Goal: Submit feedback/report problem: Submit feedback/report problem

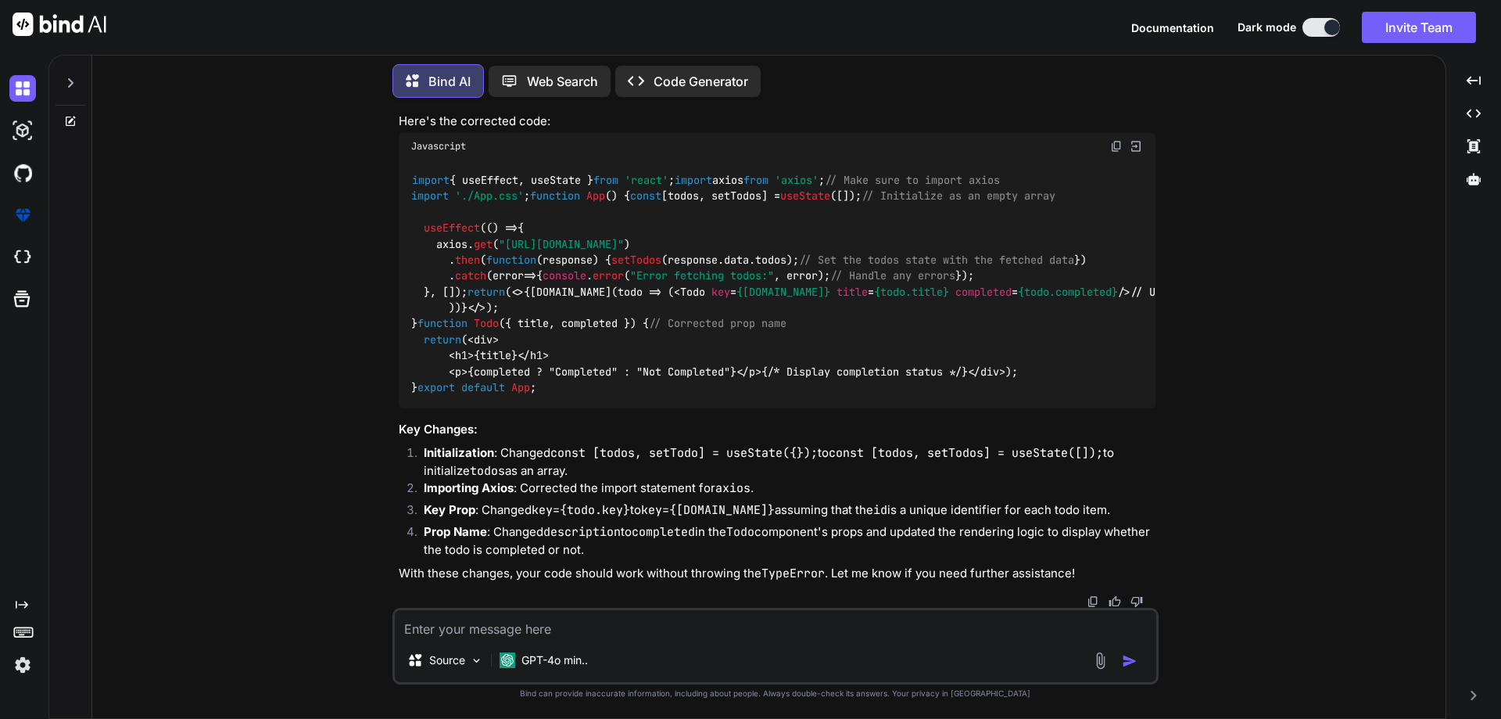
scroll to position [8933, 0]
click at [61, 115] on div at bounding box center [70, 121] width 42 height 13
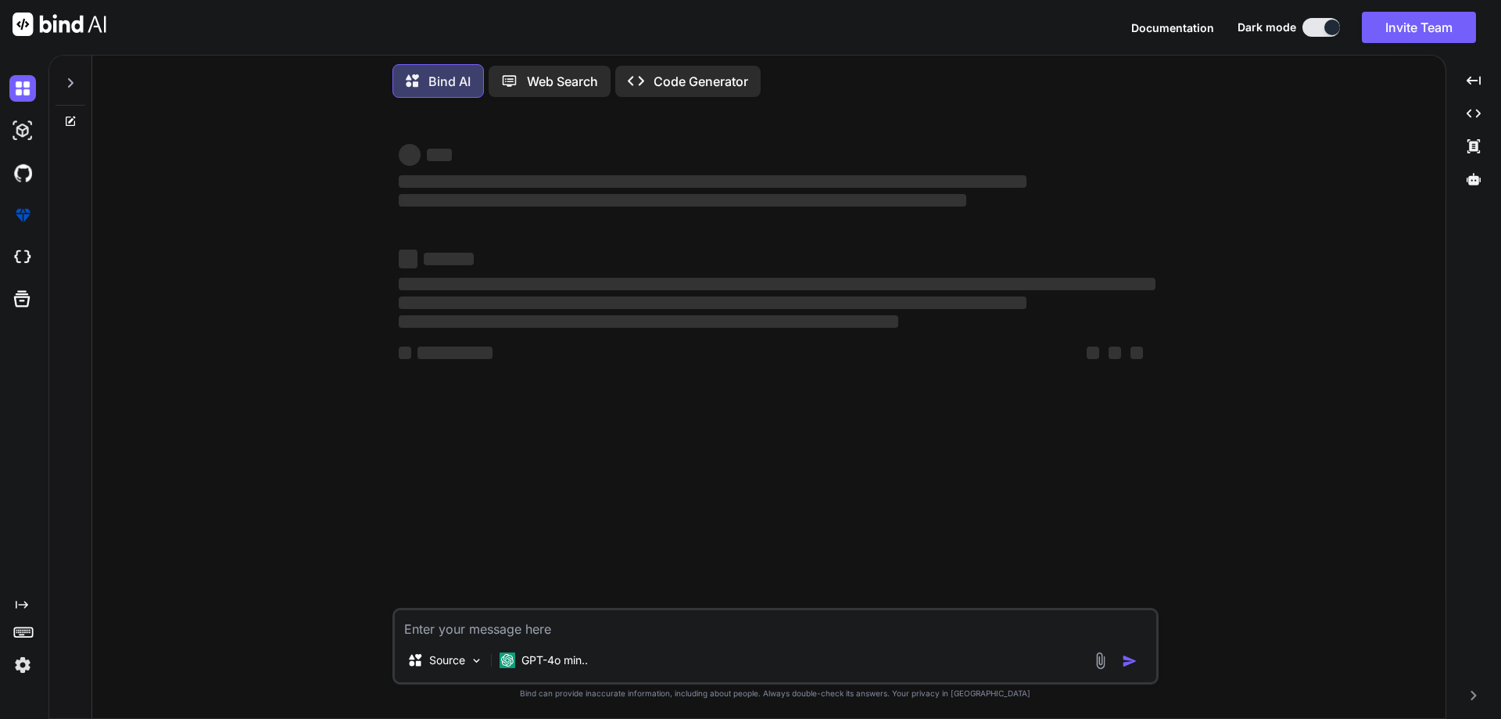
type textarea "x"
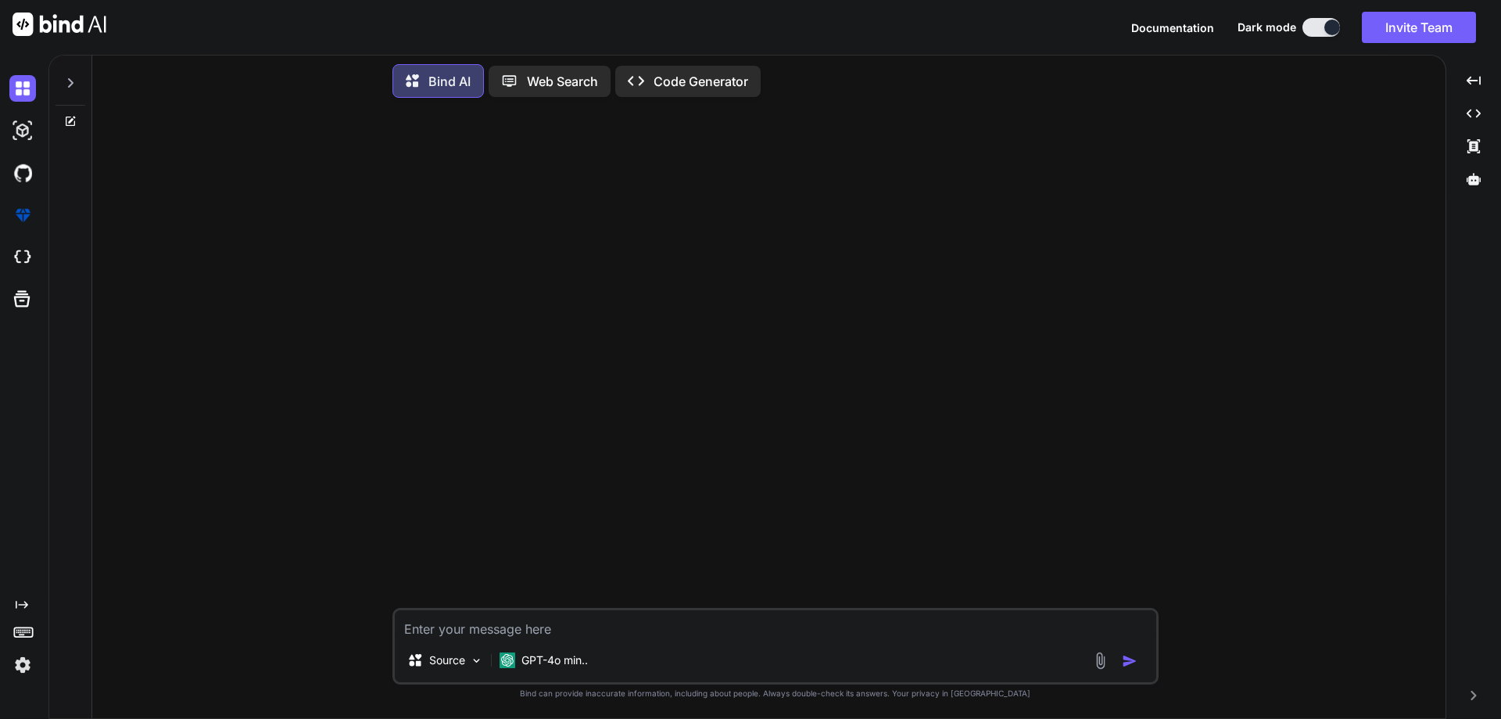
click at [735, 627] on textarea at bounding box center [776, 624] width 762 height 28
paste textarea "<div class="position-relative"> <input type="password" class="form-control sign…"
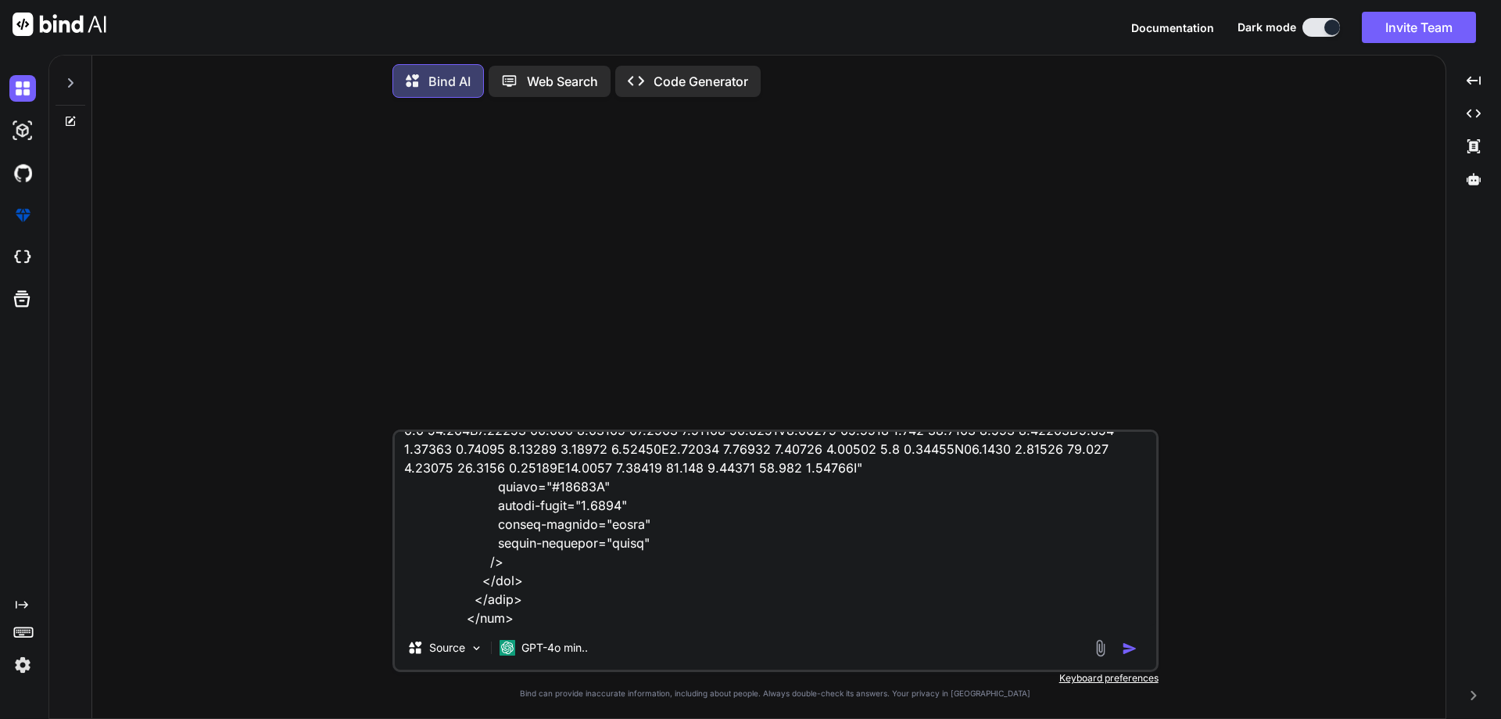
scroll to position [547, 0]
paste textarea "<svg width="18" height="17" viewBox="0 0 18 17" fill="none" xmlns="[URL][DOMAIN…"
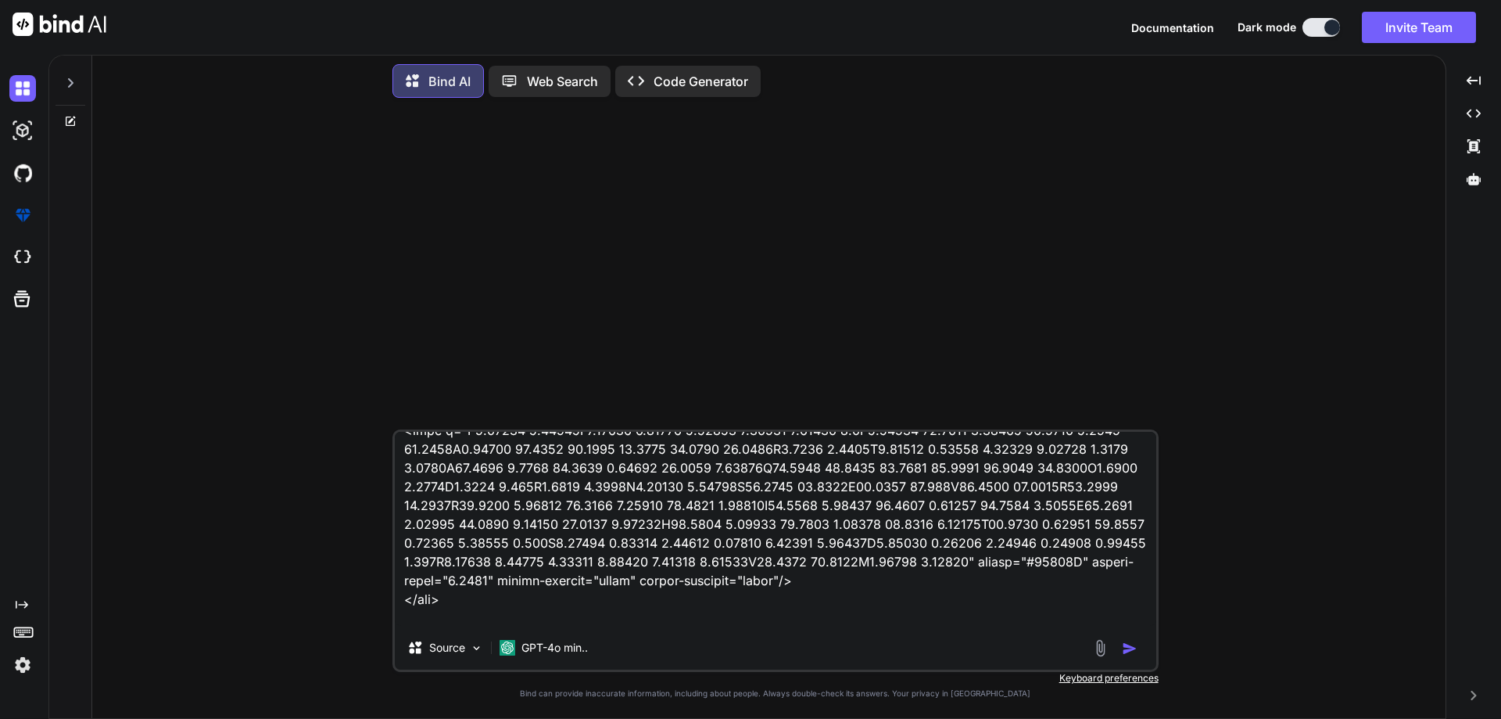
scroll to position [790, 0]
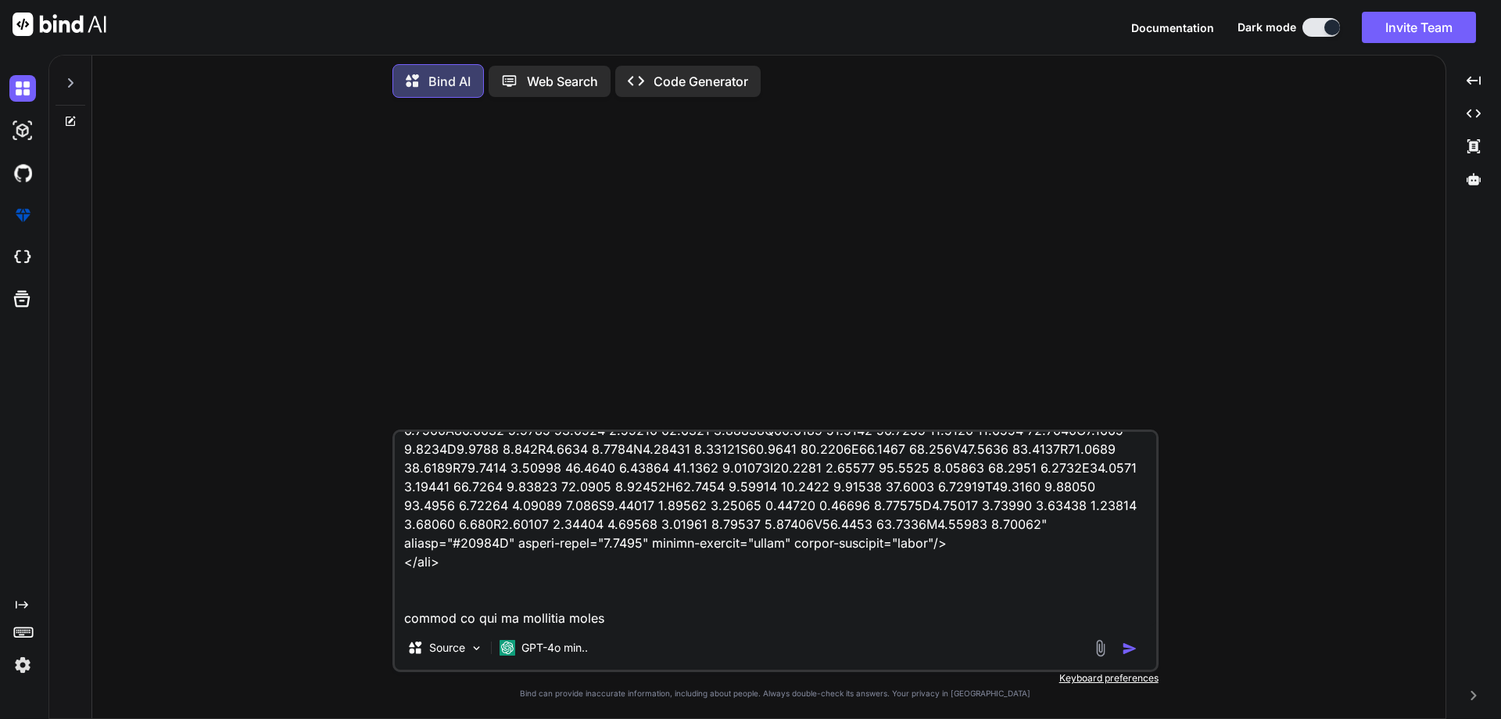
type textarea "<div class="position-relative"> <input type="password" class="form-control sign…"
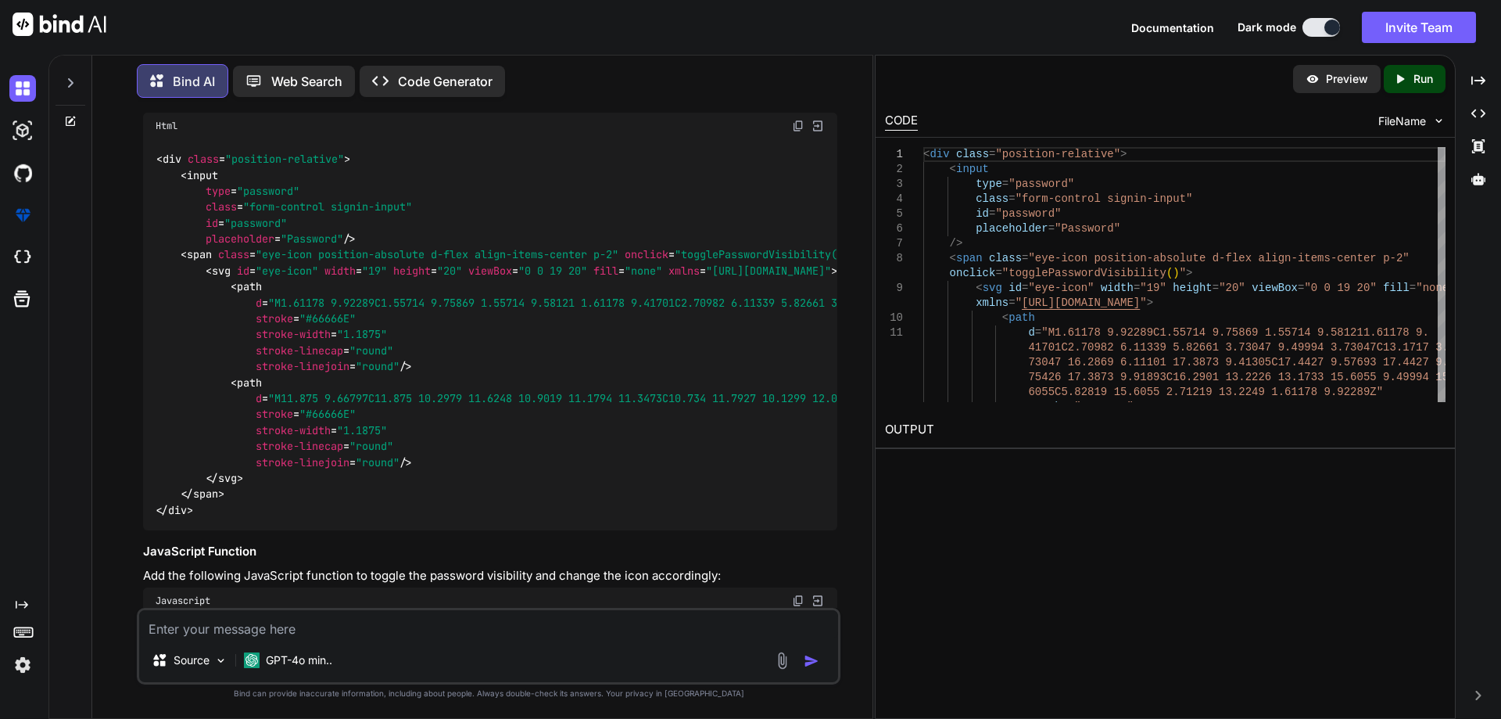
scroll to position [459, 0]
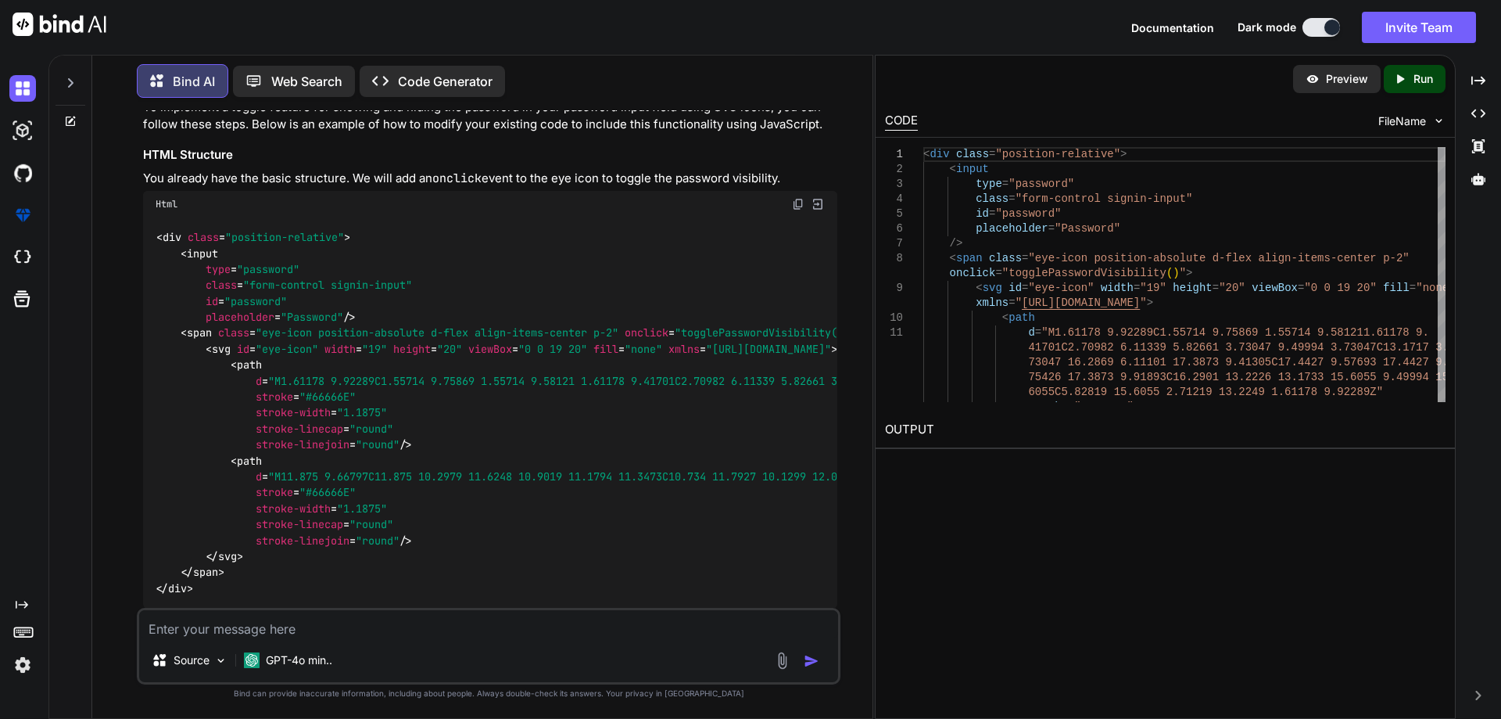
click at [799, 204] on img at bounding box center [798, 204] width 13 height 13
click at [791, 202] on div "Html" at bounding box center [490, 204] width 694 height 27
click at [795, 201] on img at bounding box center [798, 204] width 13 height 13
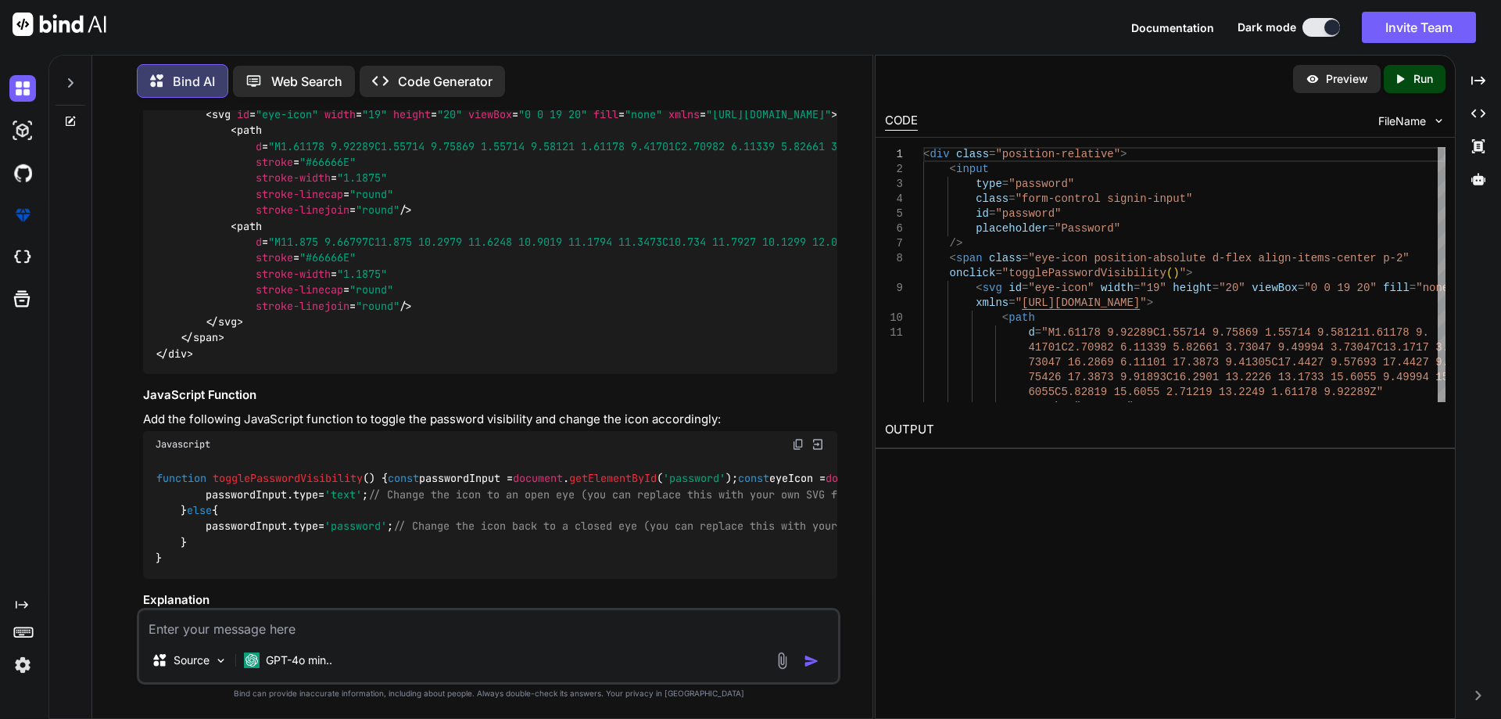
scroll to position [772, 0]
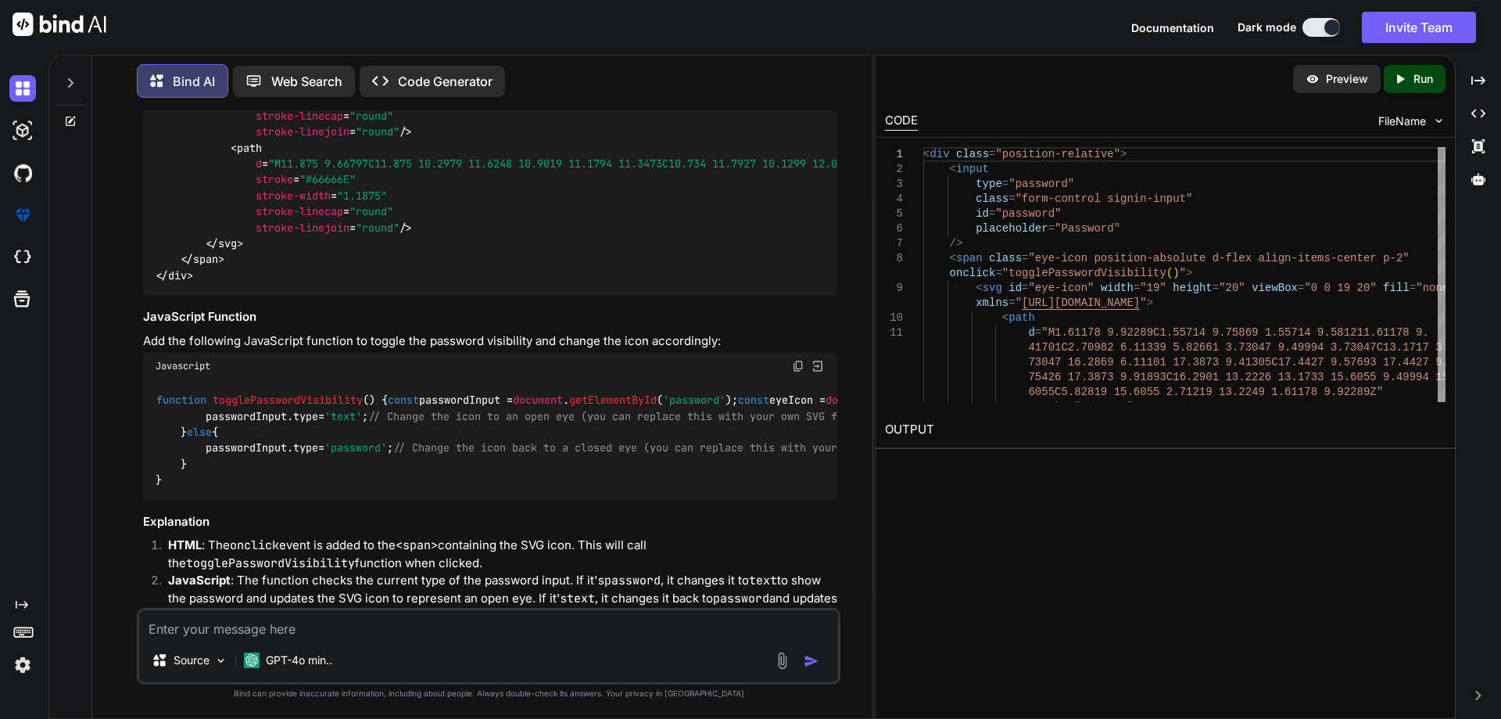
click at [792, 372] on img at bounding box center [798, 366] width 13 height 13
click at [447, 619] on textarea at bounding box center [488, 624] width 699 height 28
type textarea "when i first click the input type toggle but svg [PERSON_NAME] not"
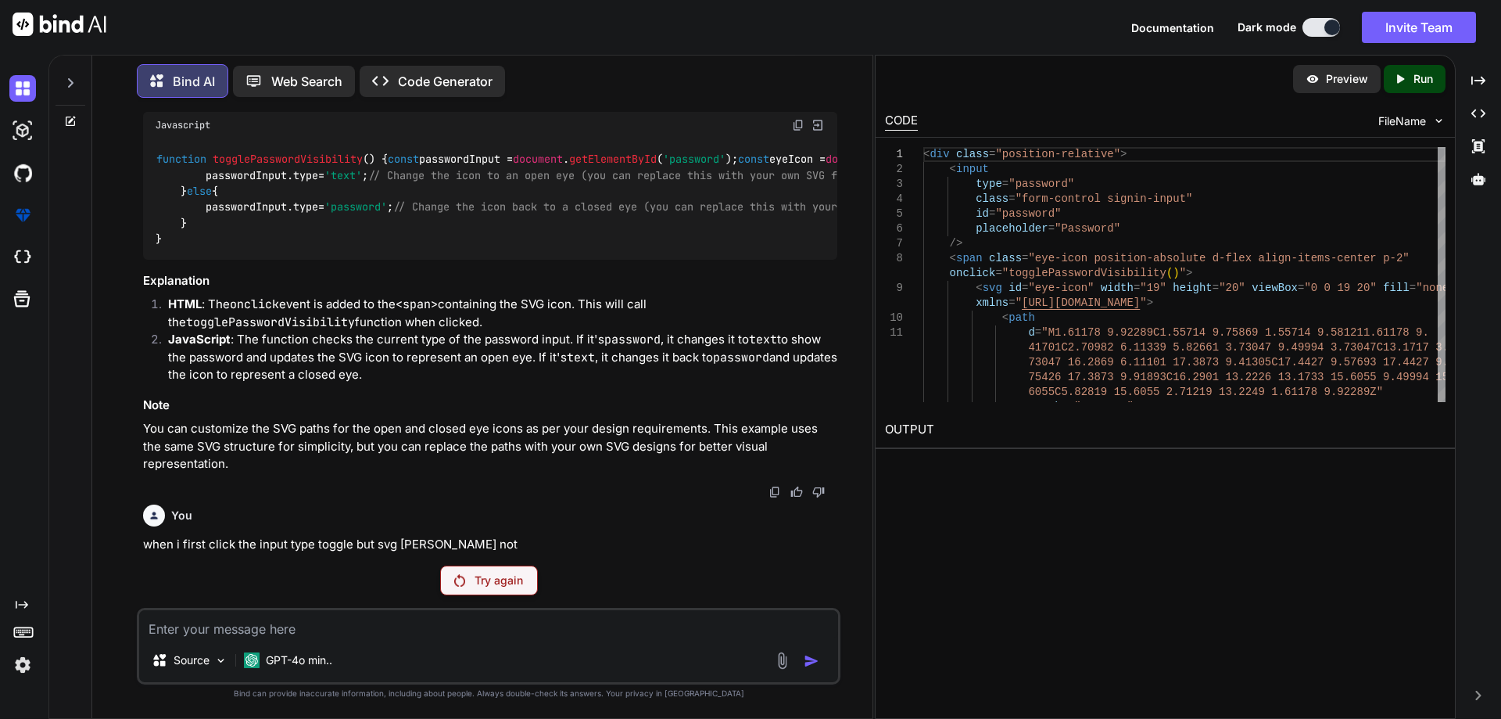
scroll to position [1194, 0]
click at [499, 579] on p "Try again" at bounding box center [499, 580] width 48 height 16
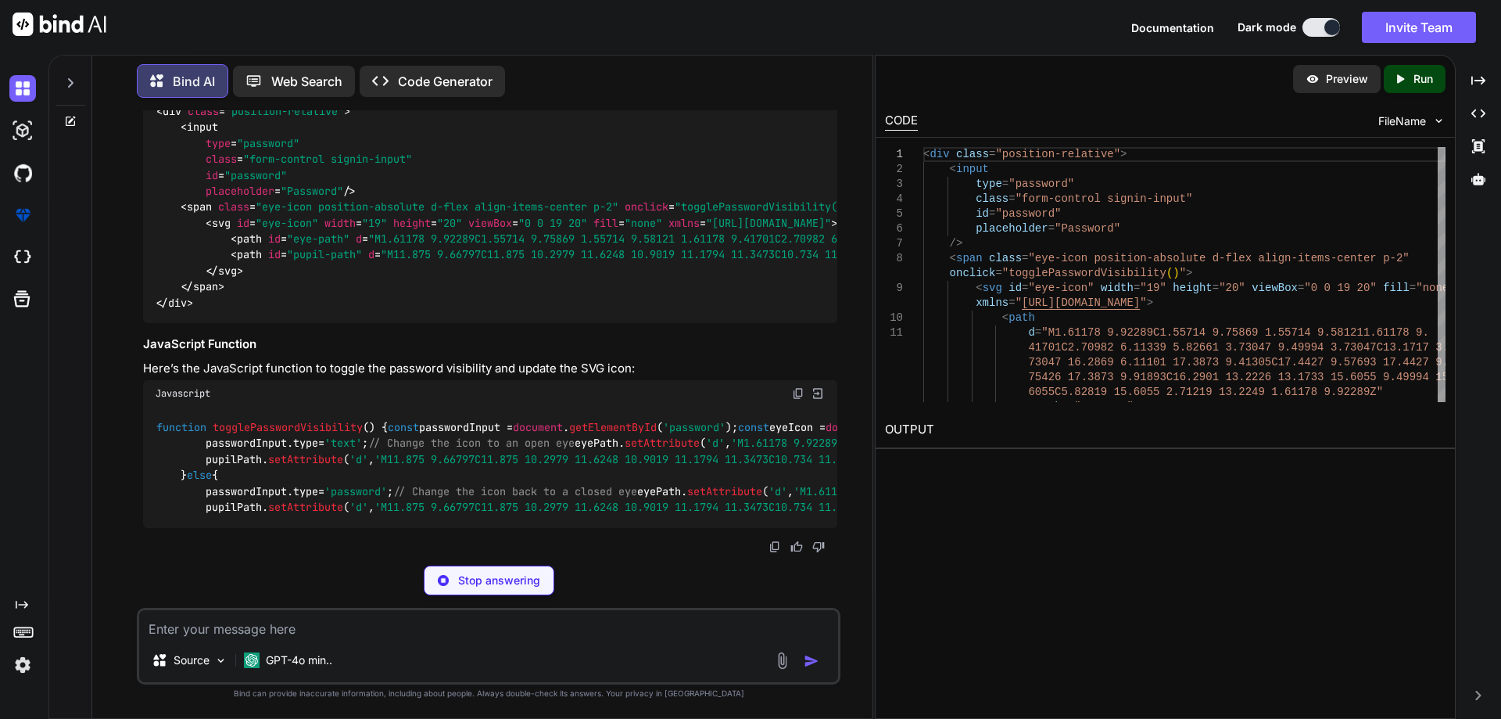
scroll to position [1688, 0]
click at [798, 84] on img at bounding box center [798, 77] width 13 height 13
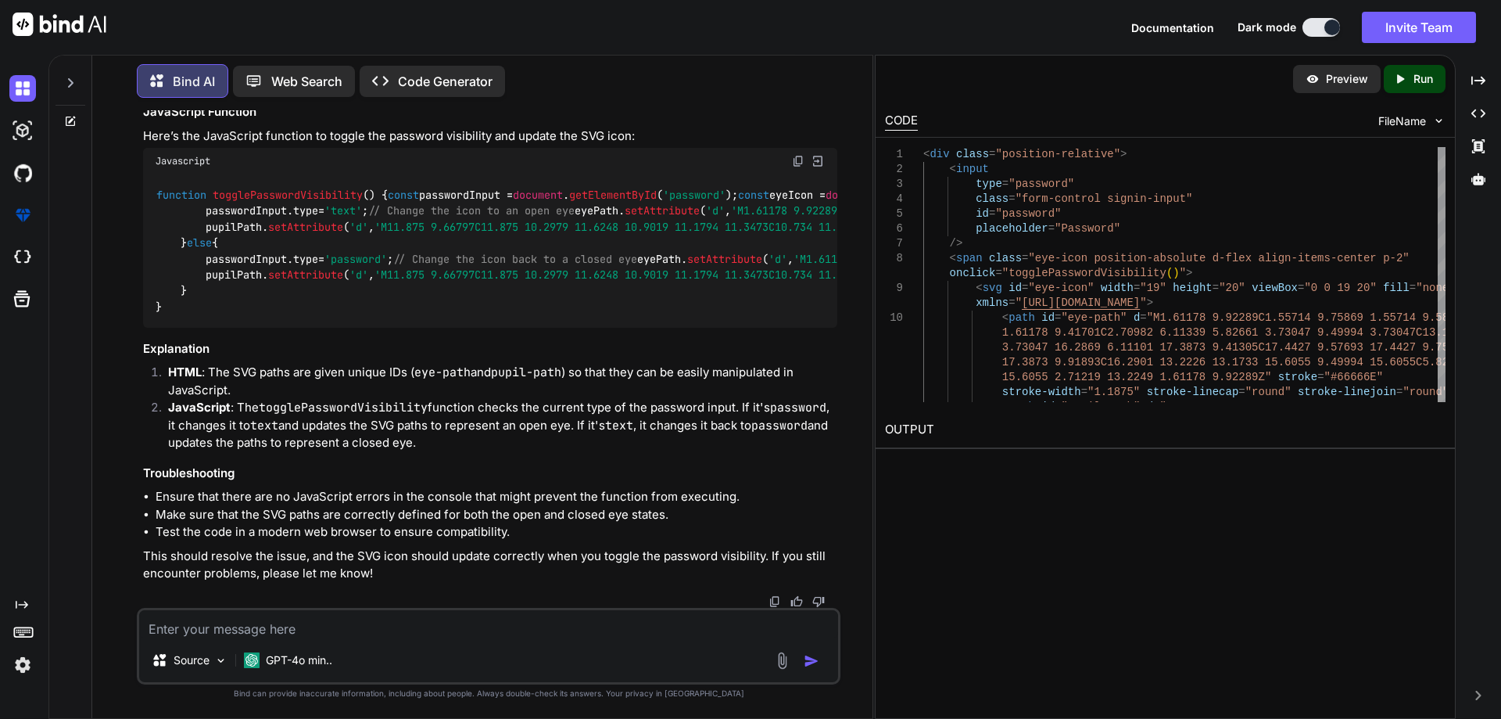
scroll to position [2158, 0]
click at [798, 155] on img at bounding box center [798, 161] width 13 height 13
click at [518, 619] on textarea at bounding box center [488, 624] width 699 height 28
paste textarea "<svg width="18" height="17" viewBox="0 0 18 17" fill="none" xmlns="[URL][DOMAIN…"
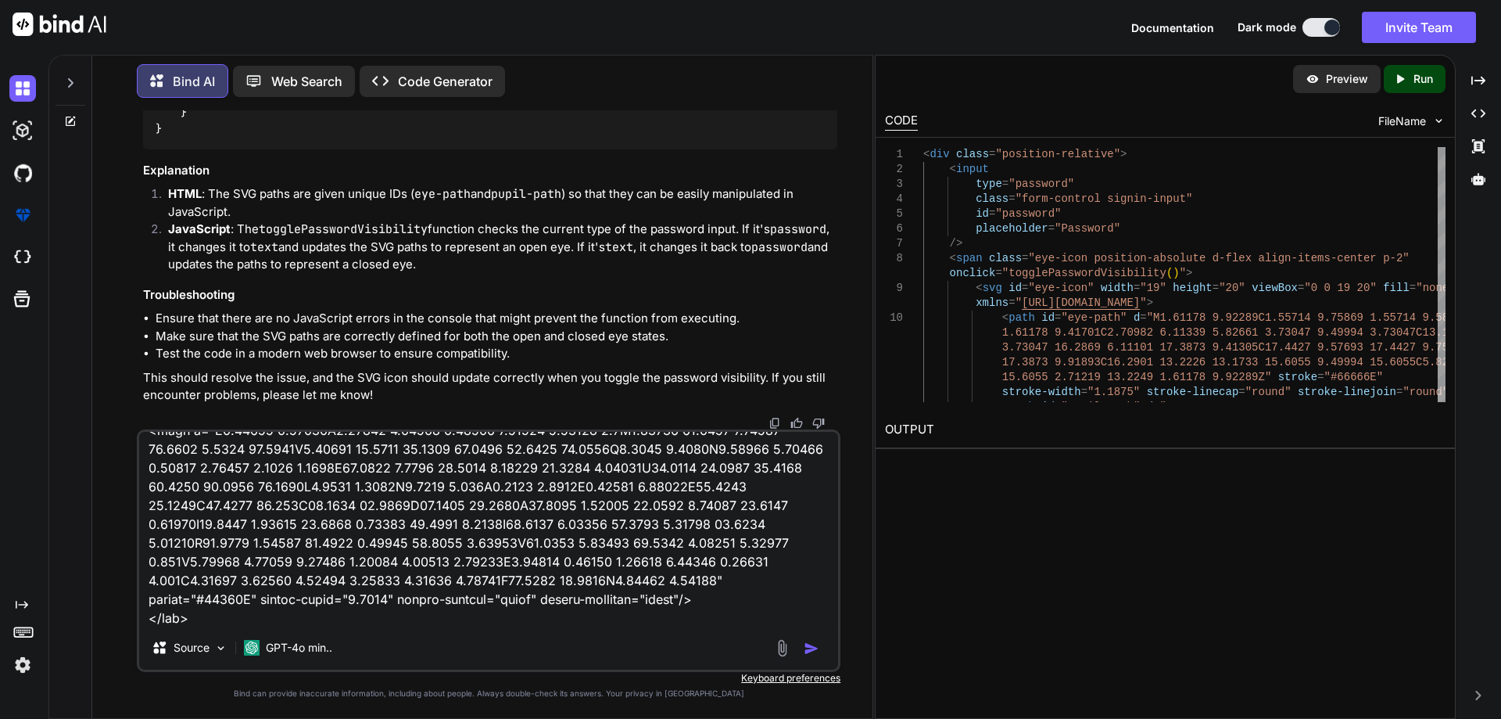
scroll to position [77, 0]
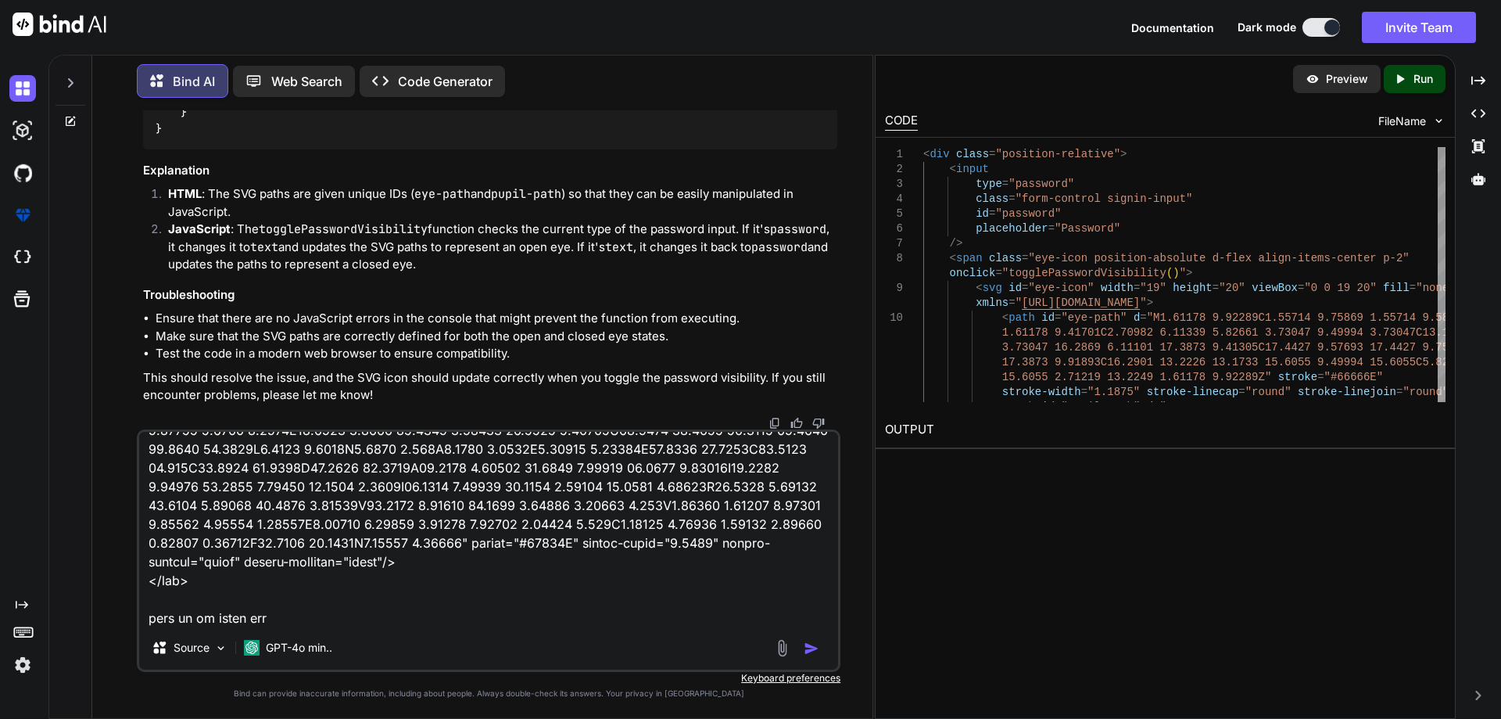
type textarea "<svg width="18" height="17" viewBox="0 0 18 17" fill="none" xmlns="[URL][DOMAIN…"
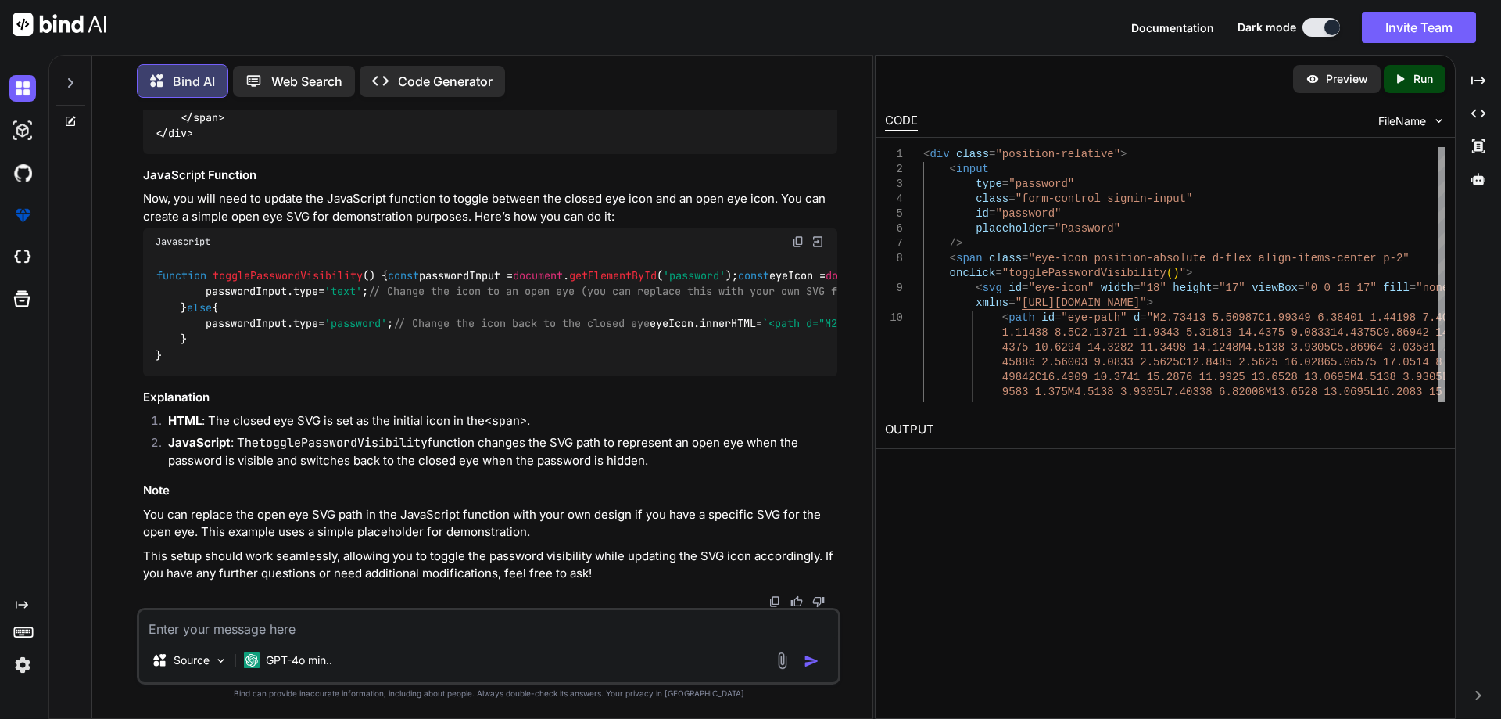
scroll to position [2956, 0]
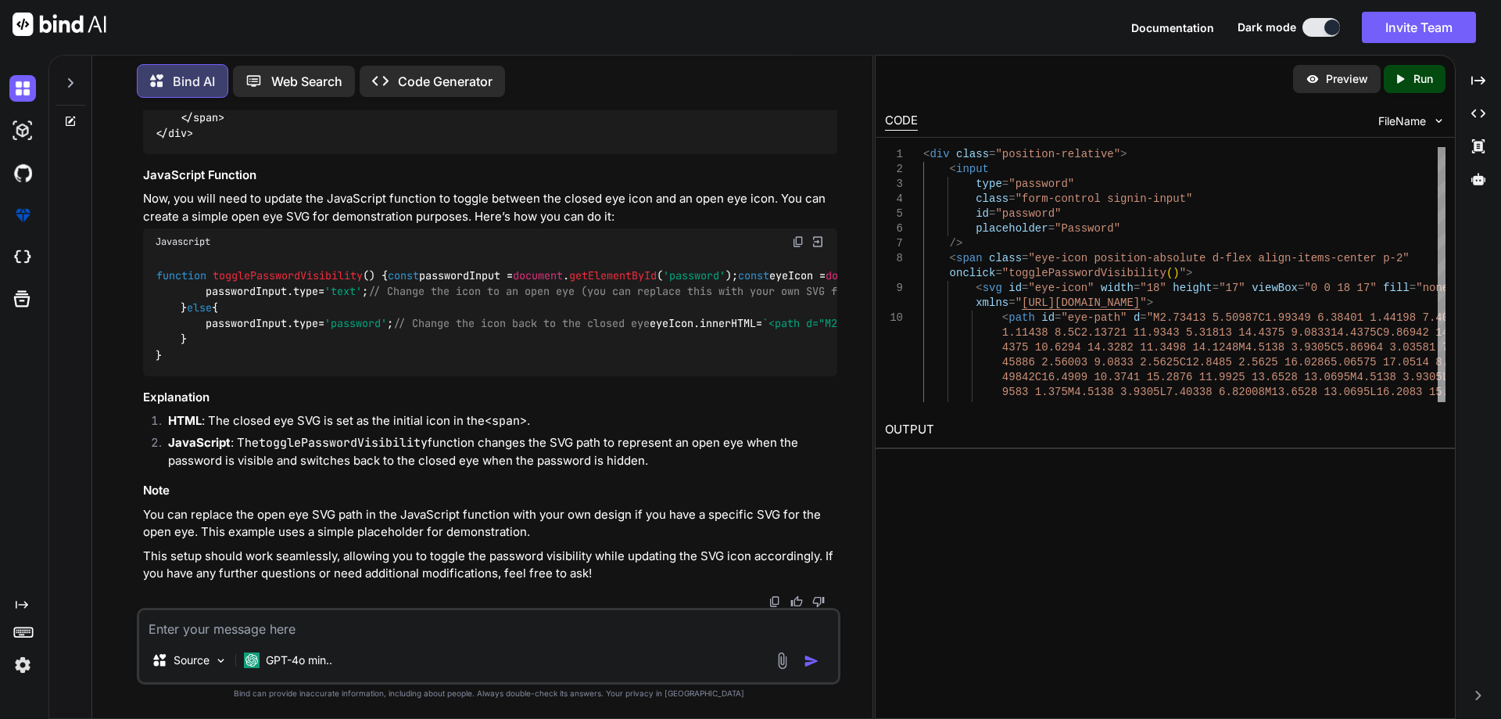
scroll to position [3347, 0]
click at [801, 248] on img at bounding box center [798, 241] width 13 height 13
drag, startPoint x: 176, startPoint y: 292, endPoint x: 246, endPoint y: 352, distance: 92.6
click at [246, 154] on div "< div class = "position-relative" > < input type = "password" class = "form-con…" at bounding box center [490, 45] width 694 height 217
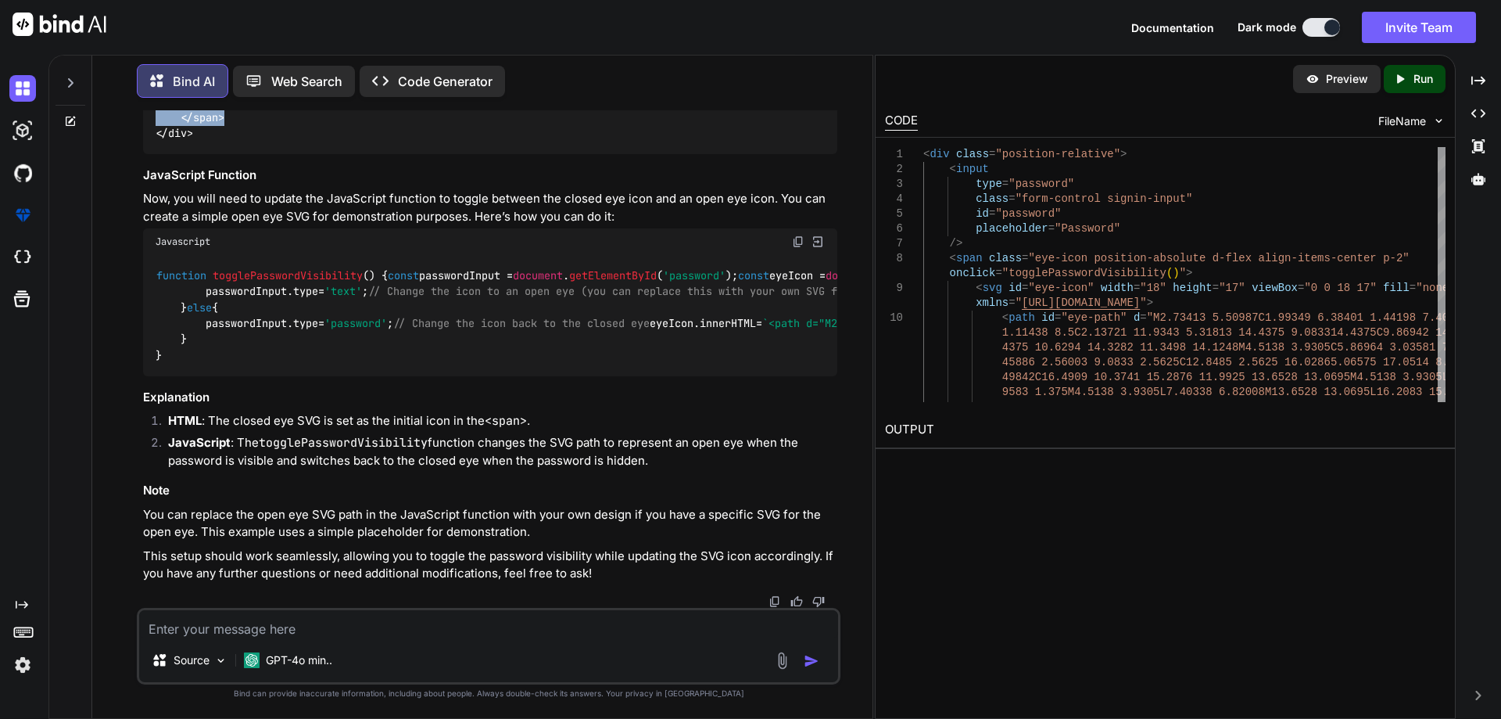
copy code "< span class = "eye-icon position-absolute d-flex align-items-center p-2" oncli…"
